Goal: Information Seeking & Learning: Learn about a topic

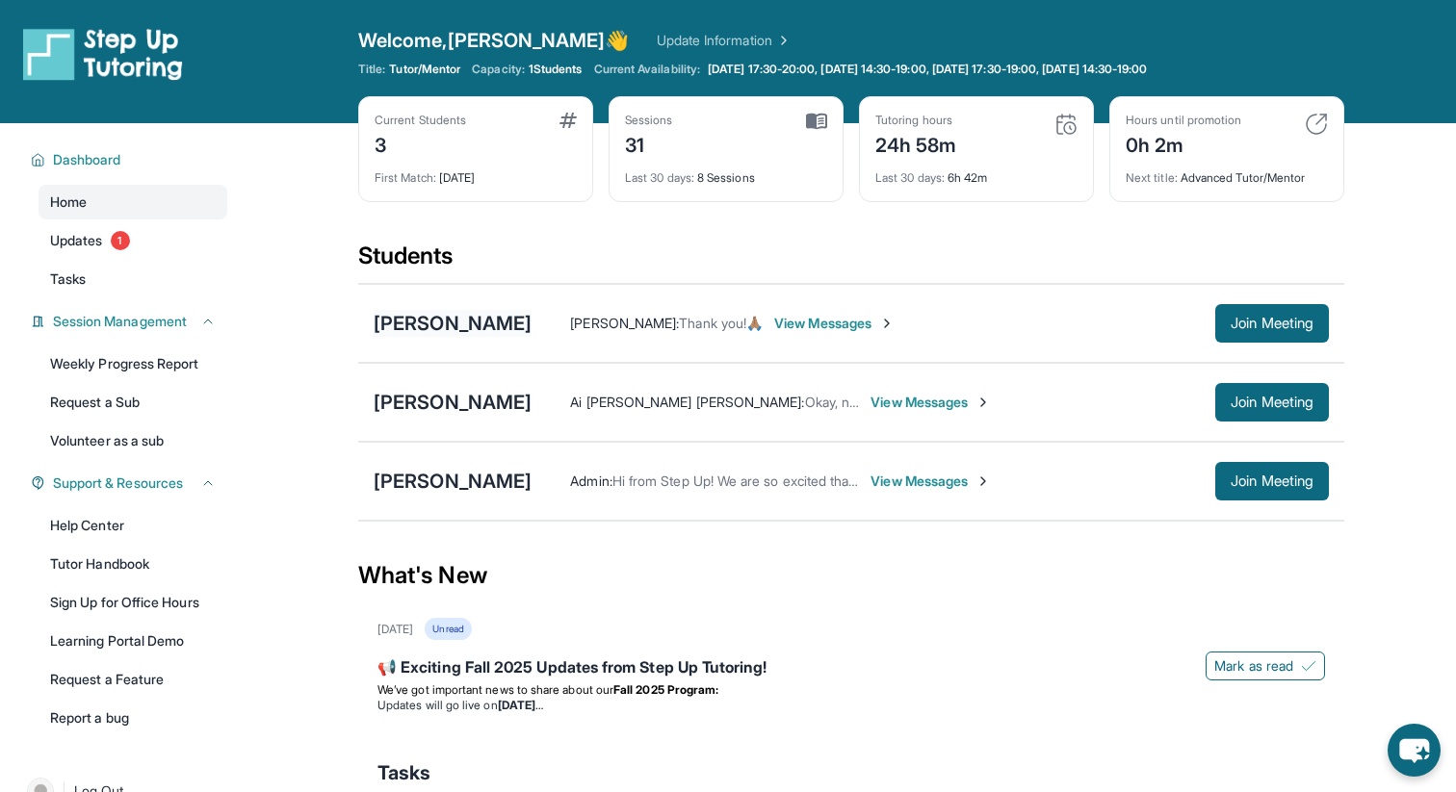
click at [444, 318] on div "[PERSON_NAME]" at bounding box center [453, 323] width 158 height 27
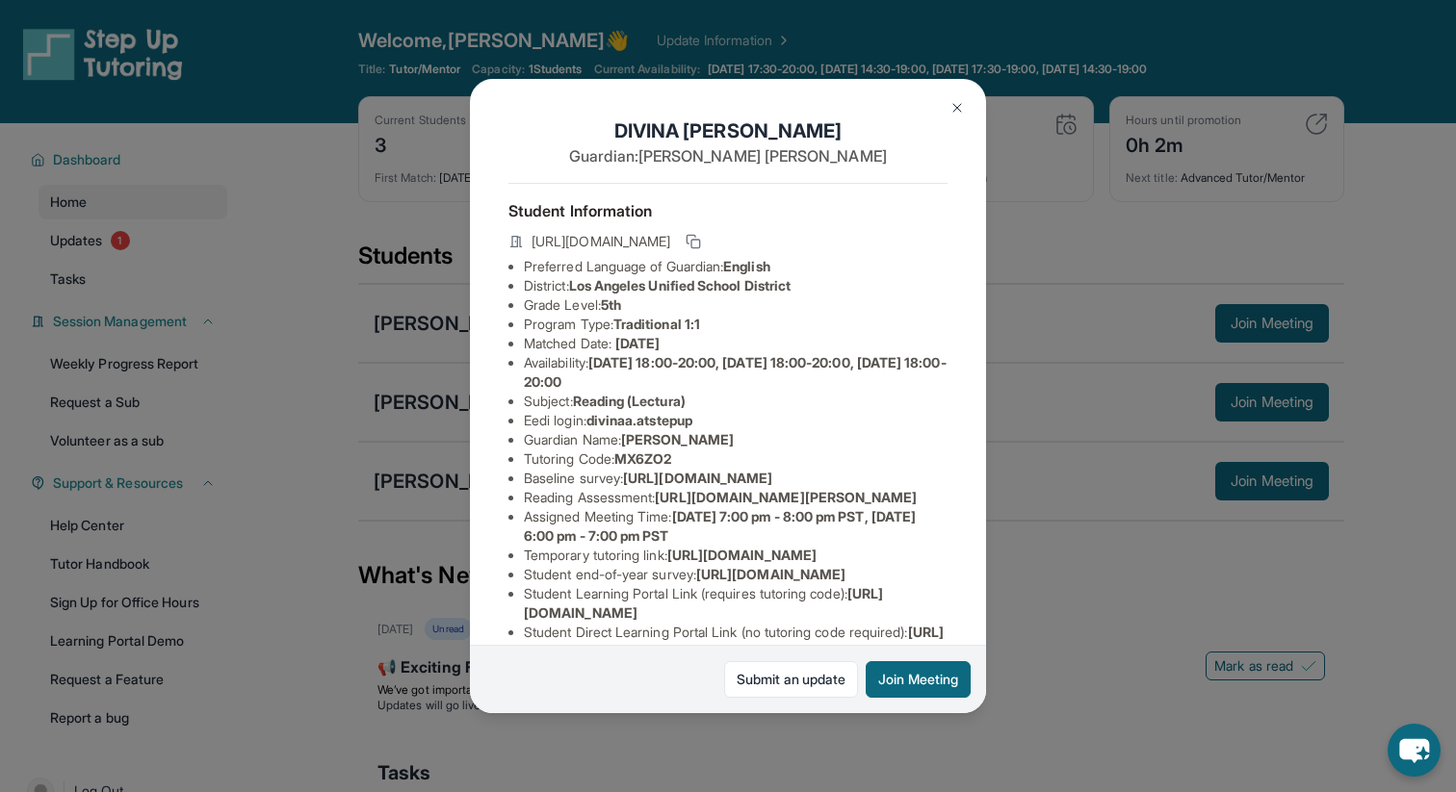
click at [964, 103] on button at bounding box center [957, 108] width 39 height 39
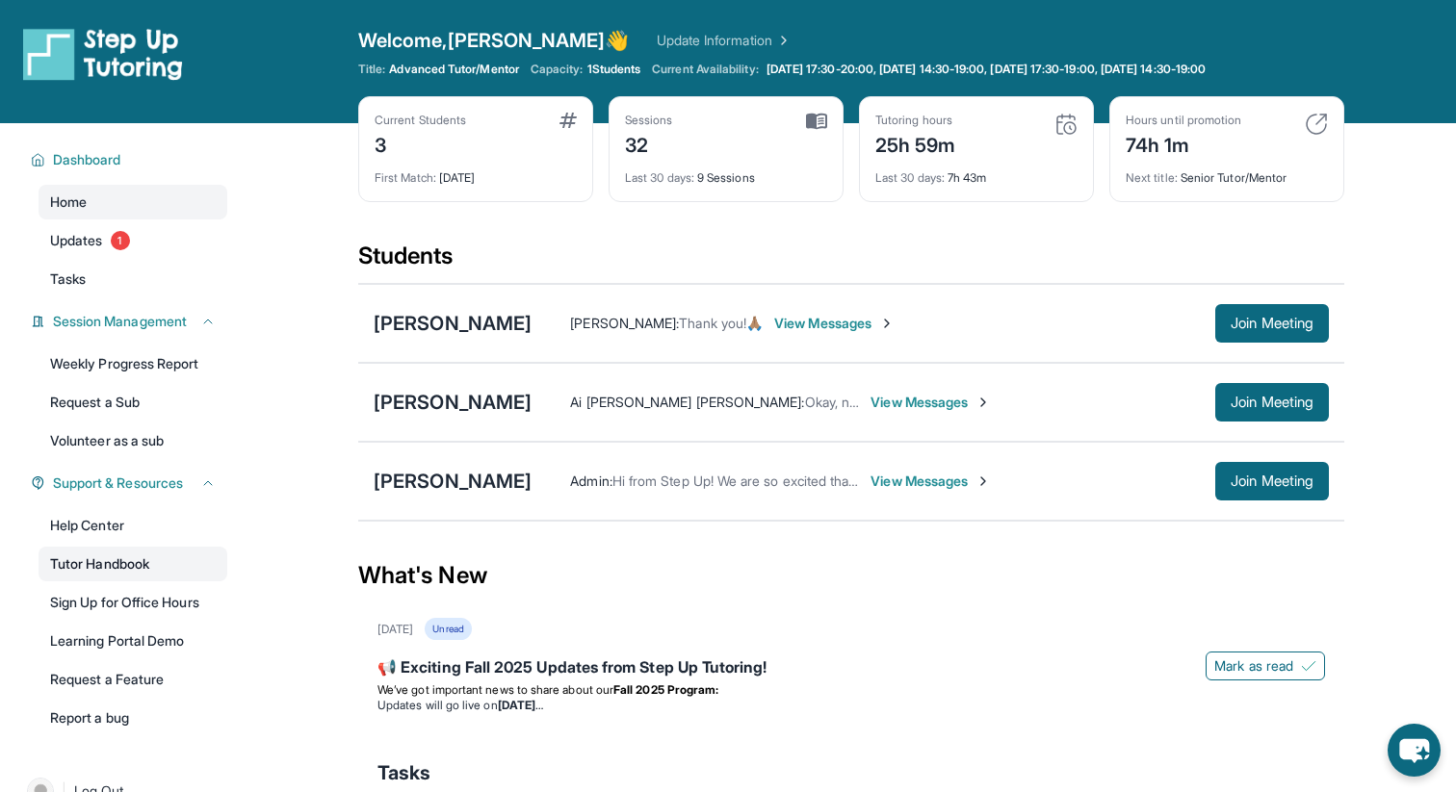
click at [91, 571] on link "Tutor Handbook" at bounding box center [133, 564] width 189 height 35
click at [1256, 326] on span "Join Meeting" at bounding box center [1272, 324] width 83 height 12
click at [482, 304] on div "[PERSON_NAME] [PERSON_NAME] : Thank you!🙏🏽 View Messages Join Meeting" at bounding box center [851, 323] width 986 height 79
click at [482, 312] on div "[PERSON_NAME]" at bounding box center [453, 323] width 158 height 27
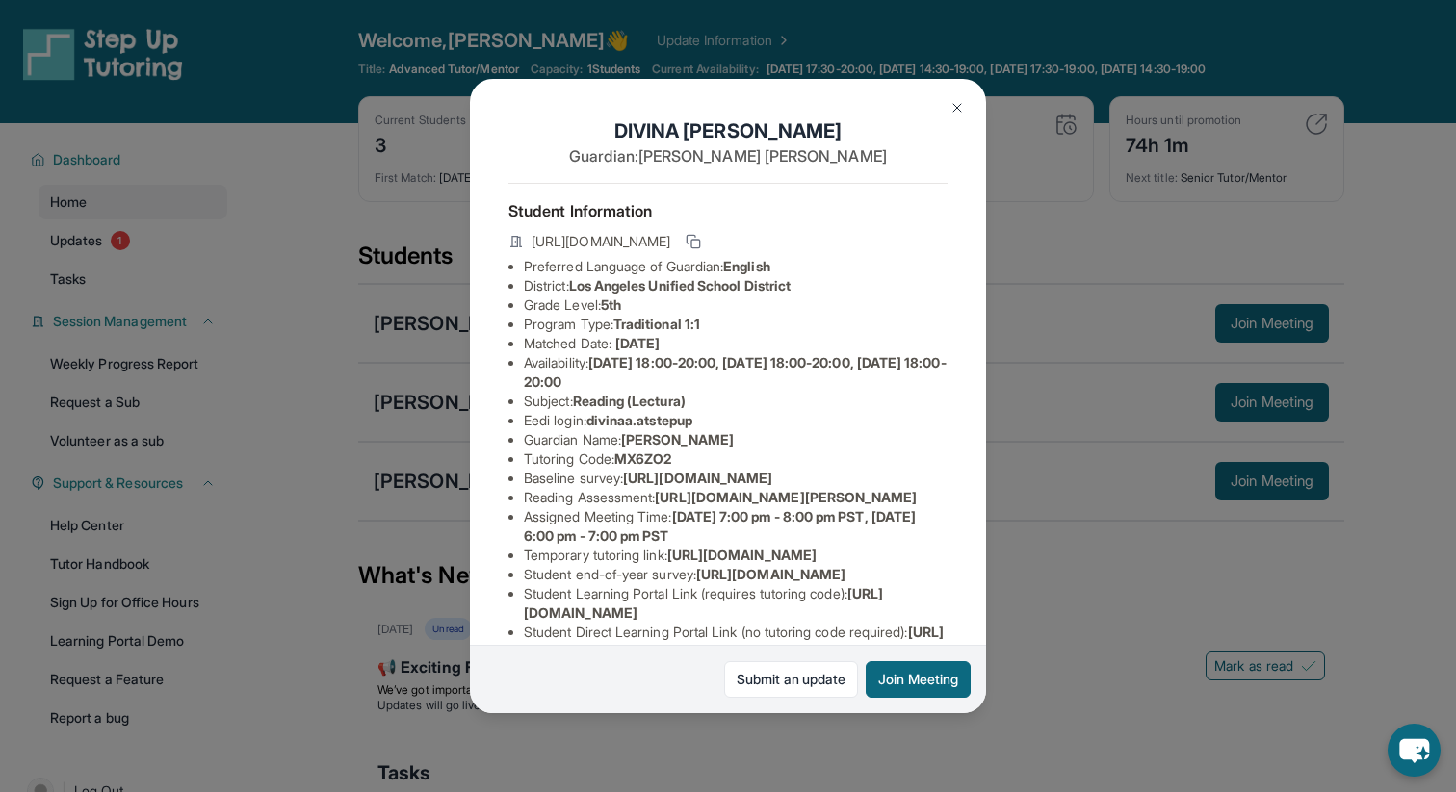
click at [1083, 252] on div "[PERSON_NAME] Guardian: [PERSON_NAME] Student Information [URL][DOMAIN_NAME] Pr…" at bounding box center [728, 396] width 1456 height 792
